Goal: Use online tool/utility: Utilize a website feature to perform a specific function

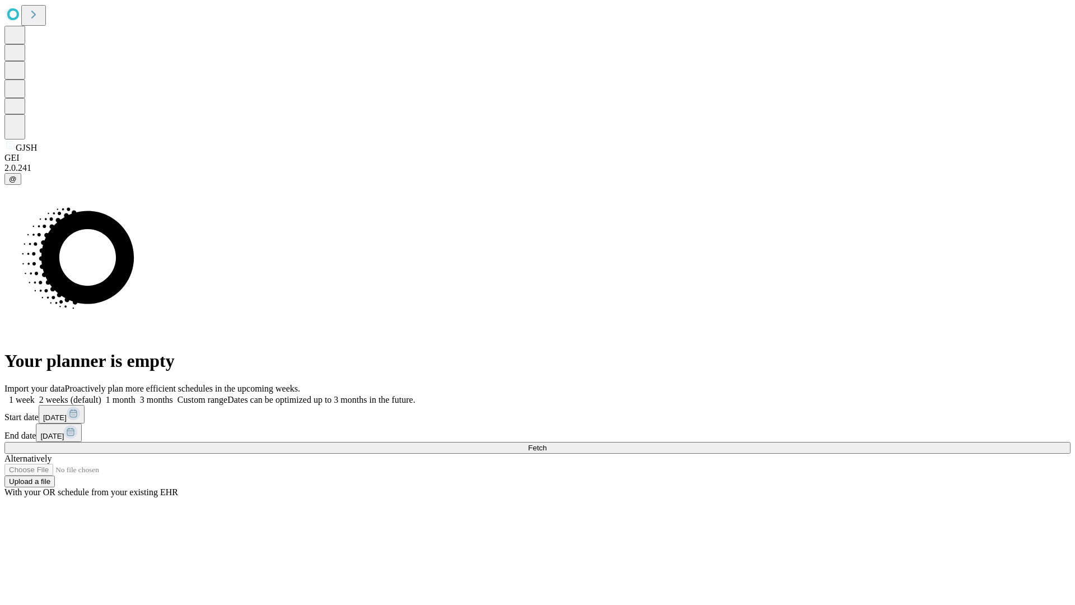
click at [546, 443] on span "Fetch" at bounding box center [537, 447] width 18 height 8
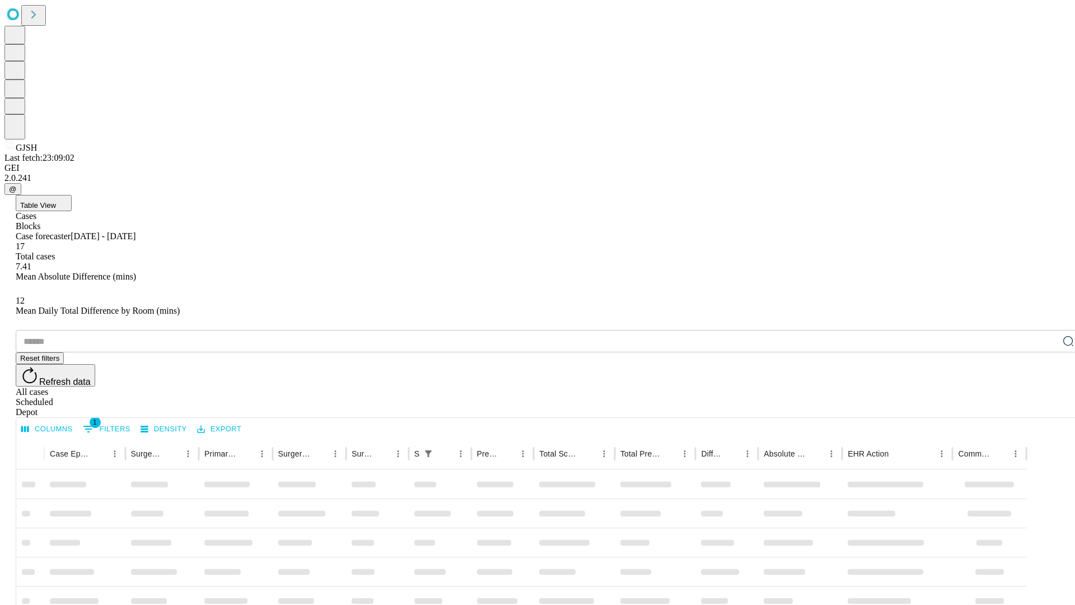
click at [56, 201] on span "Table View" at bounding box center [38, 205] width 36 height 8
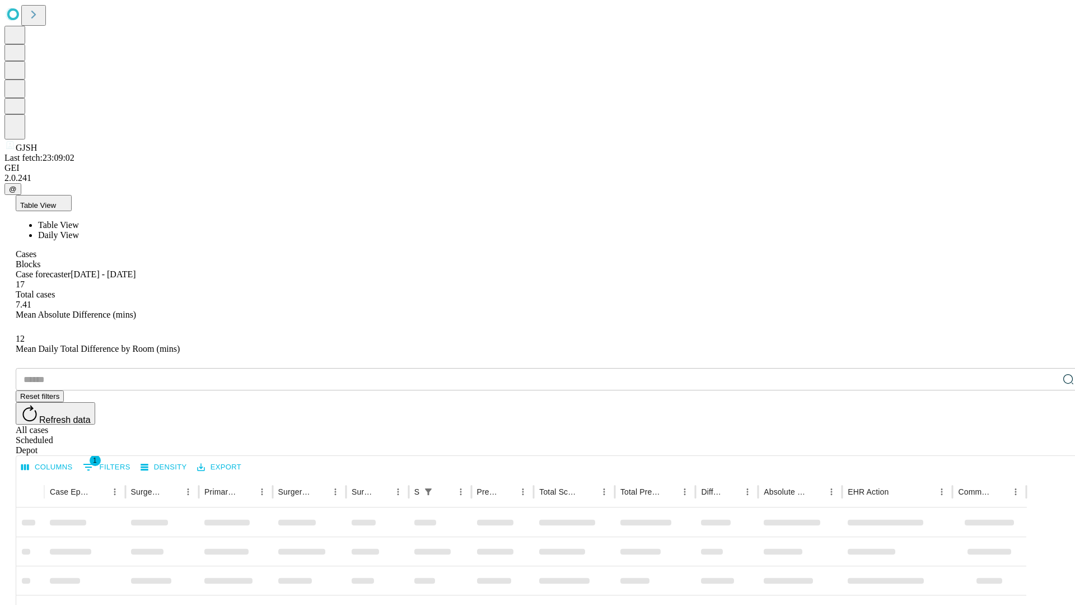
click at [79, 230] on span "Daily View" at bounding box center [58, 235] width 41 height 10
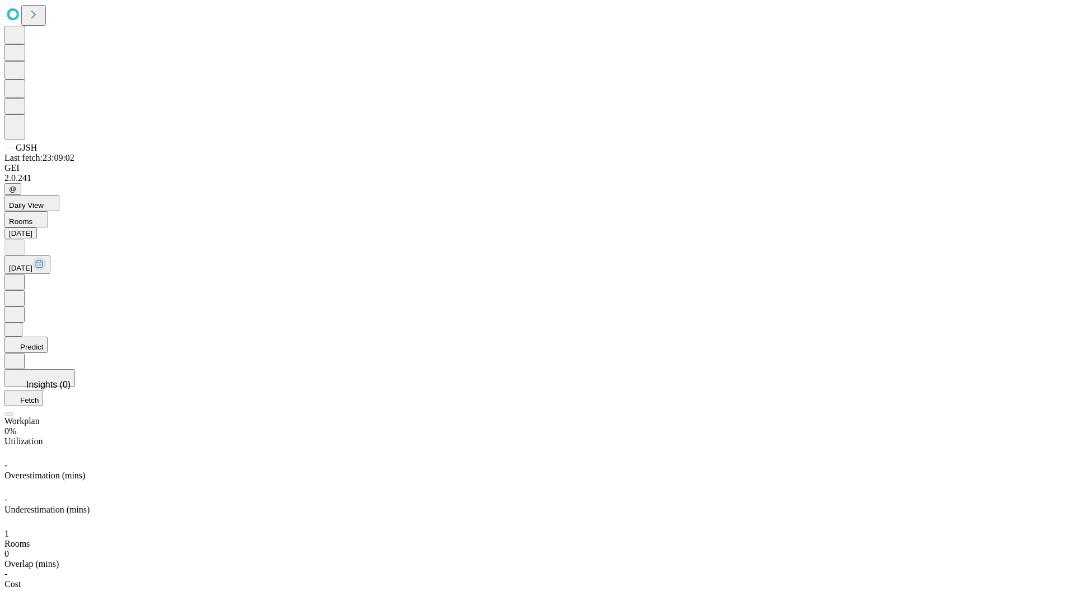
click at [48, 336] on button "Predict" at bounding box center [25, 344] width 43 height 16
